Goal: Go to known website: Go to known website

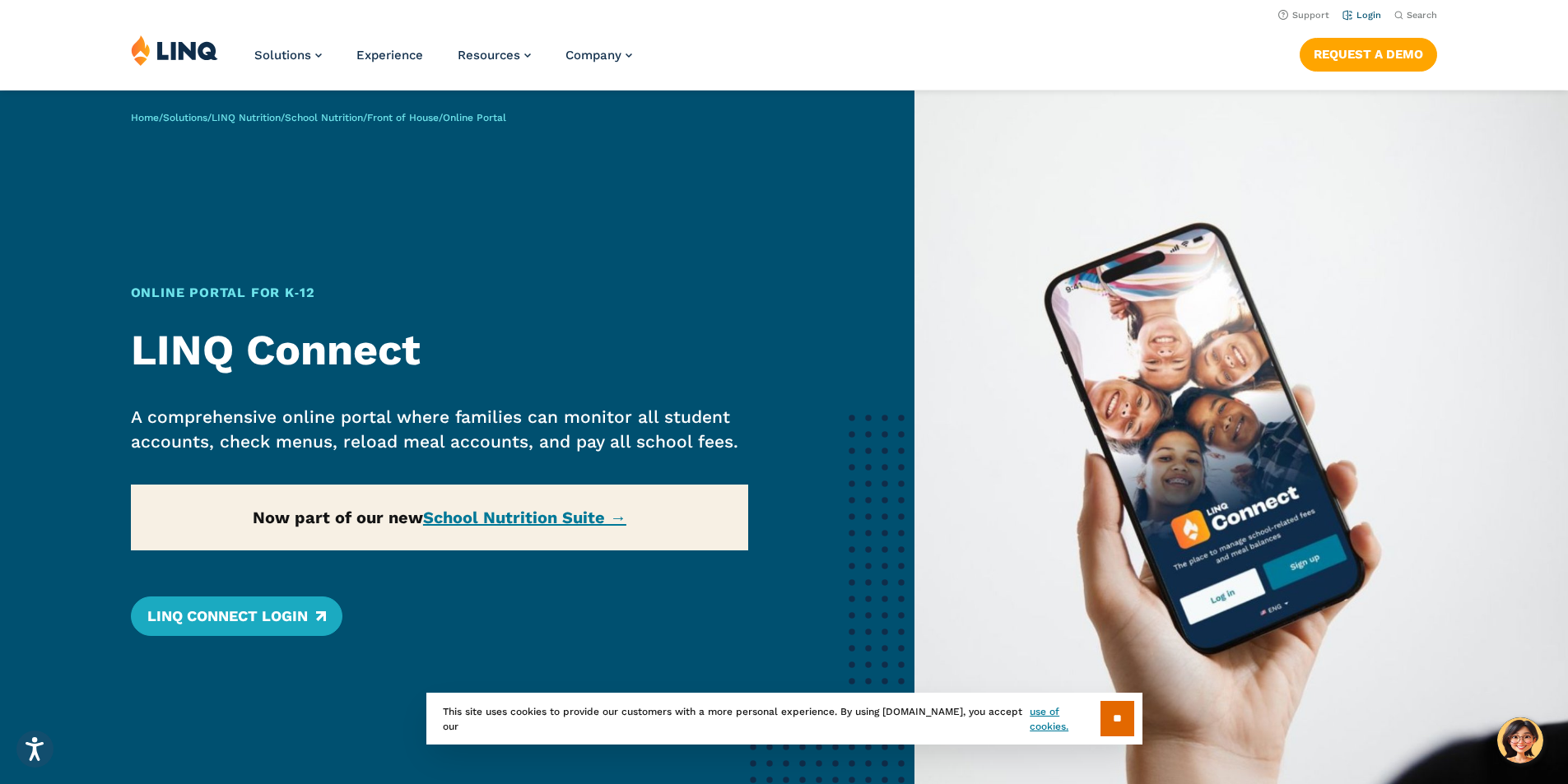
click at [1367, 14] on link "Login" at bounding box center [1362, 15] width 39 height 11
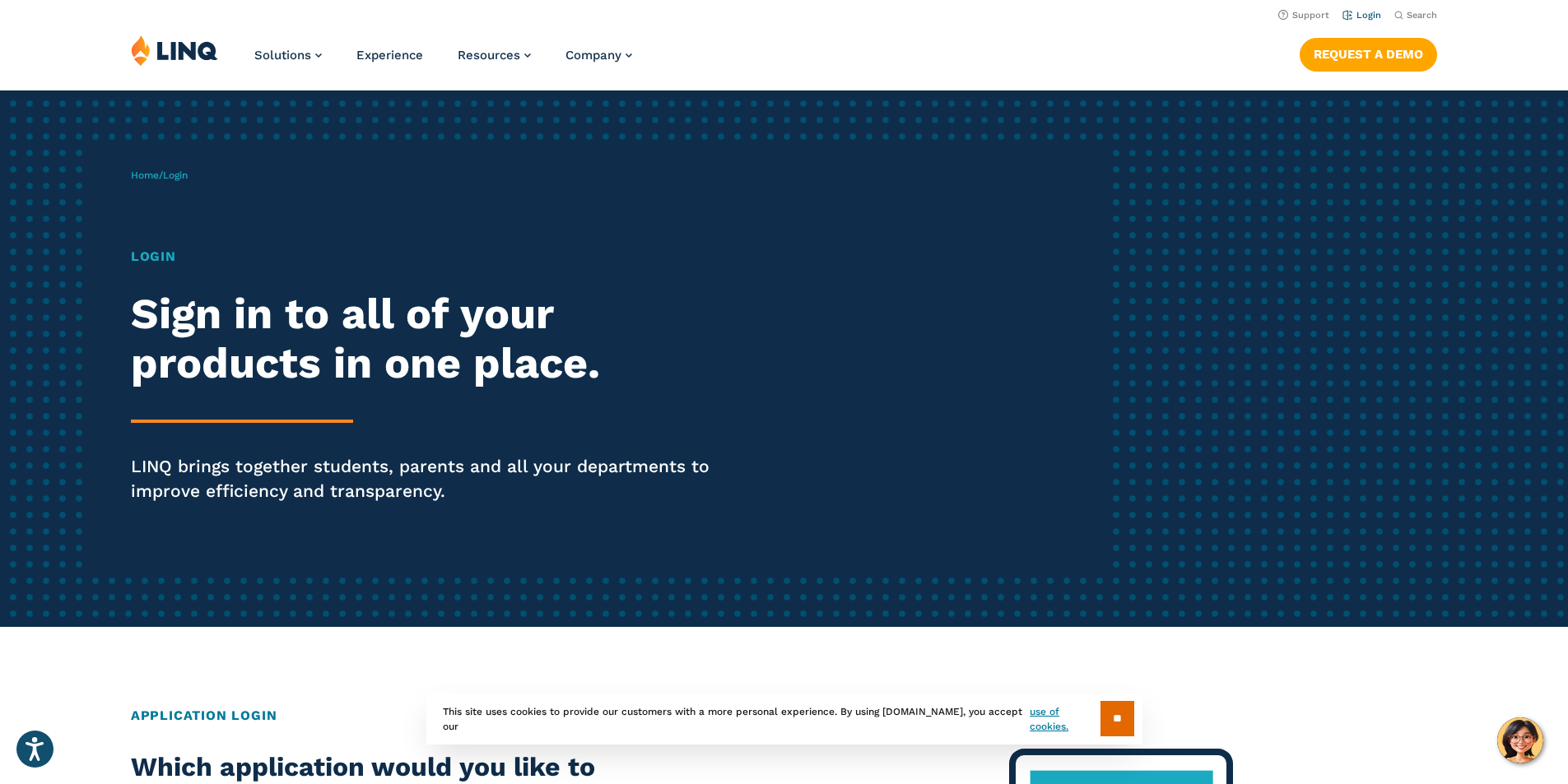
click at [1354, 15] on link "Login" at bounding box center [1362, 15] width 39 height 11
click at [1353, 19] on link "Login" at bounding box center [1362, 15] width 39 height 11
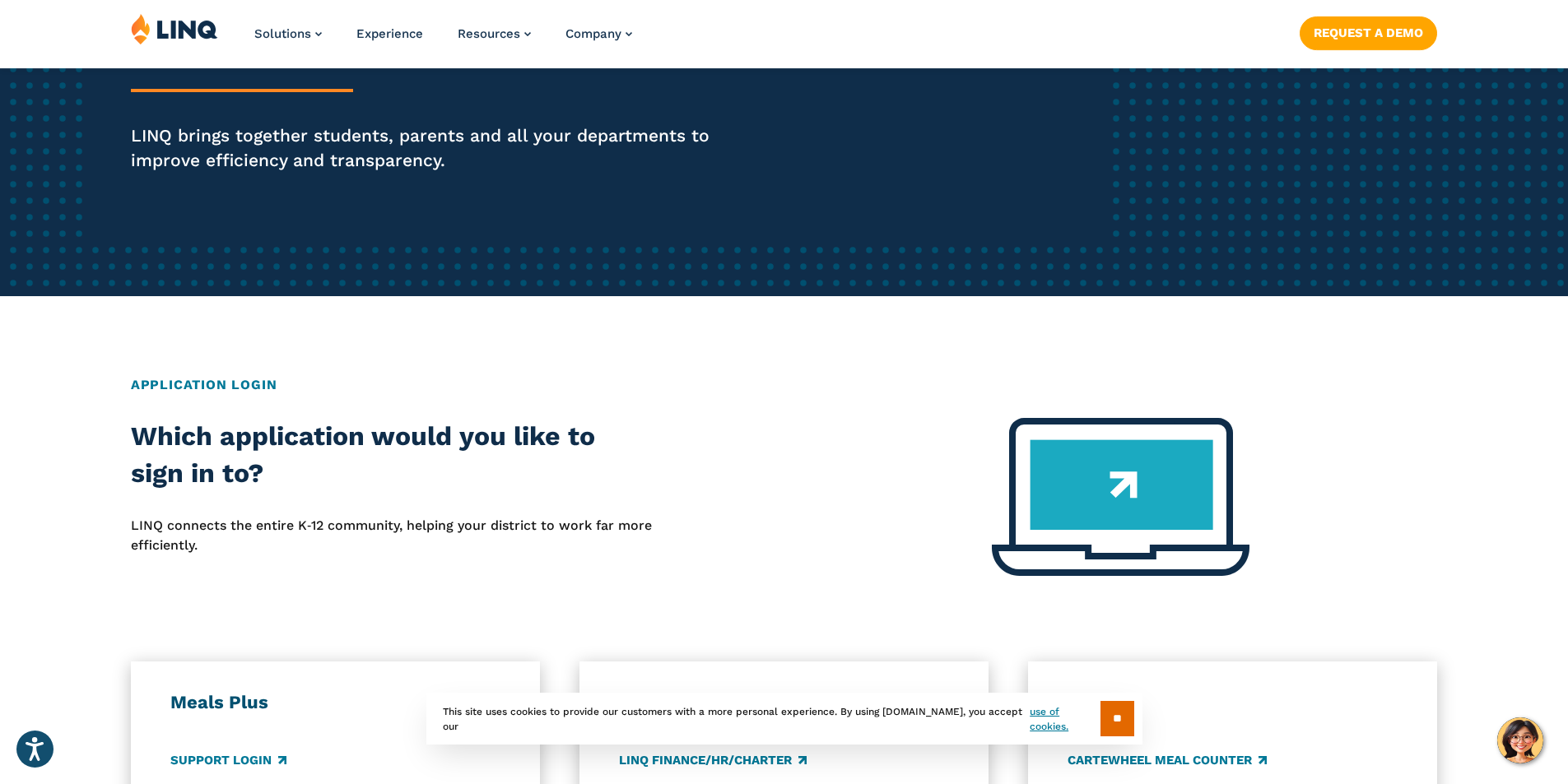
scroll to position [411, 0]
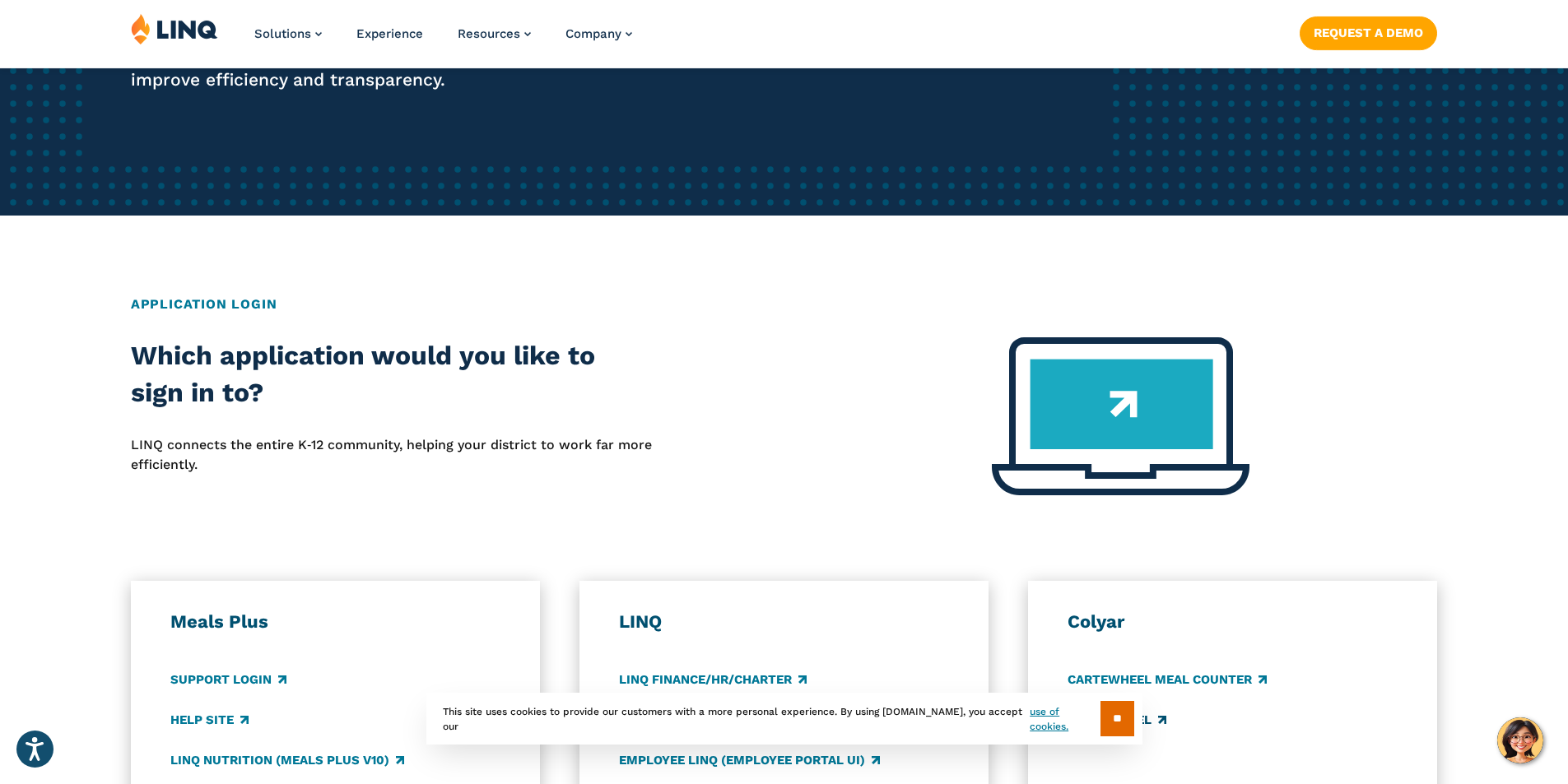
click at [1105, 725] on input "**" at bounding box center [1117, 719] width 34 height 35
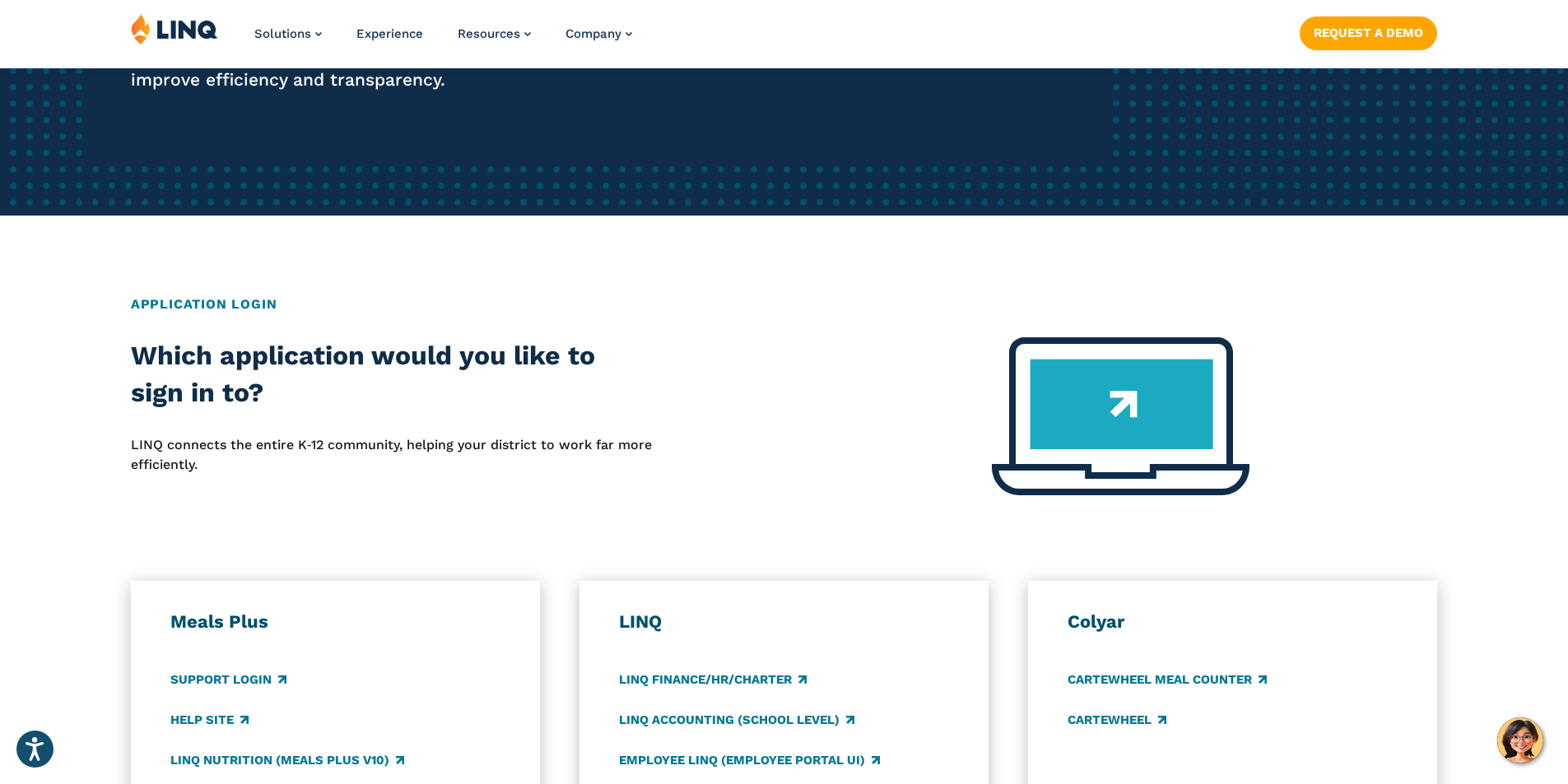
click at [839, 452] on div at bounding box center [1120, 426] width 634 height 178
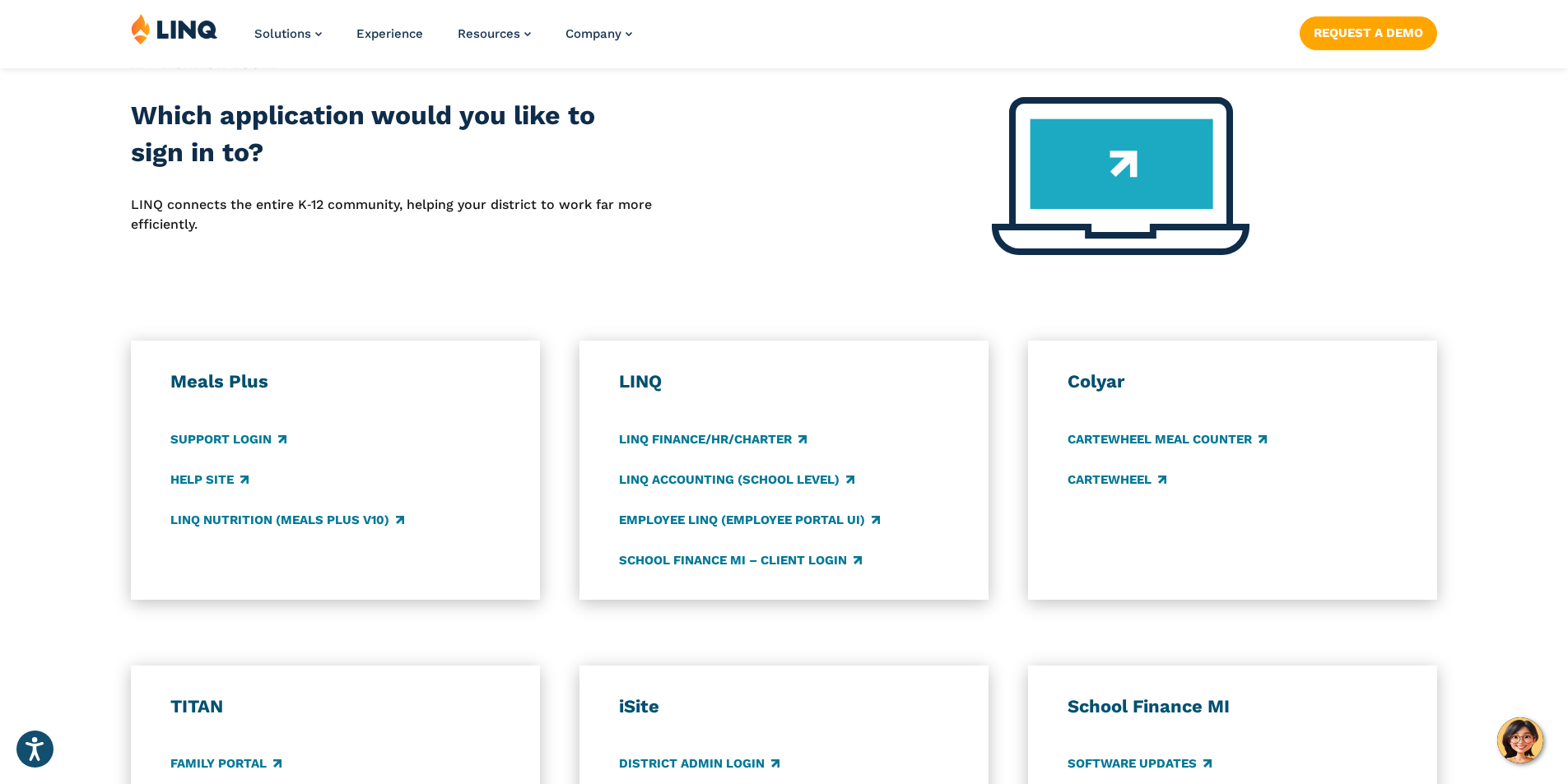
scroll to position [658, 0]
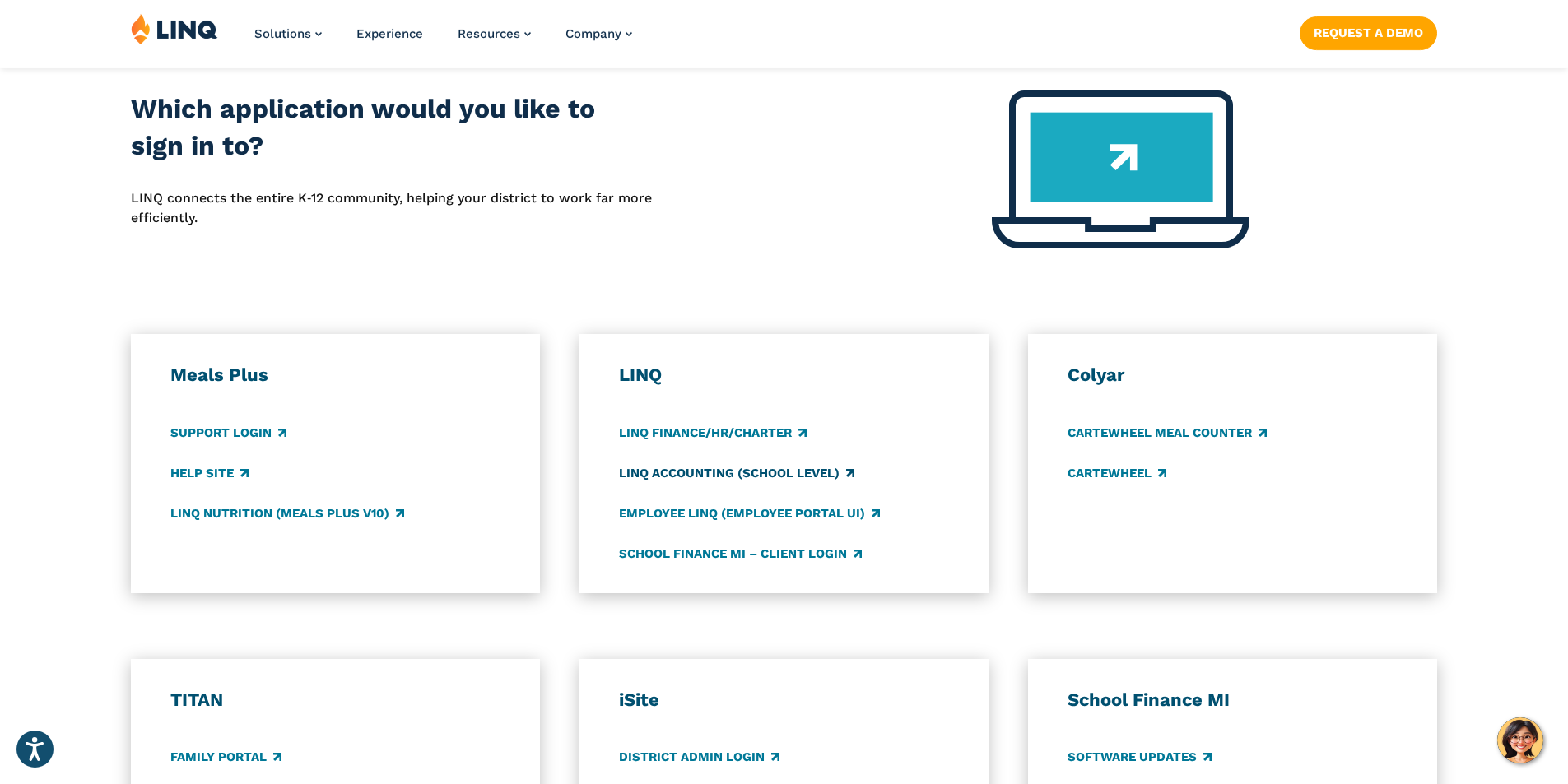
click at [811, 472] on link "LINQ Accounting (school level)" at bounding box center [737, 473] width 236 height 18
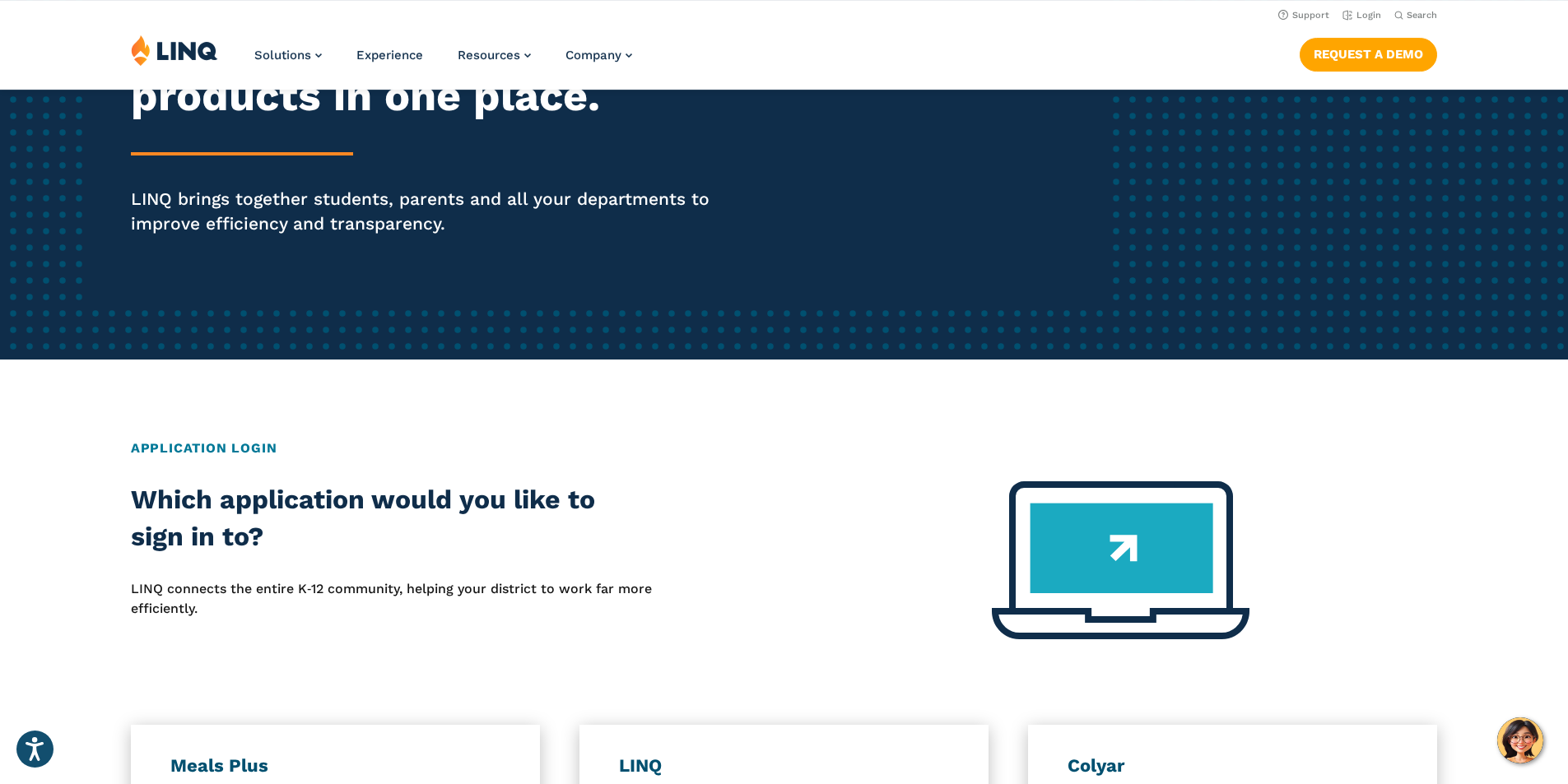
scroll to position [247, 0]
